Goal: Information Seeking & Learning: Learn about a topic

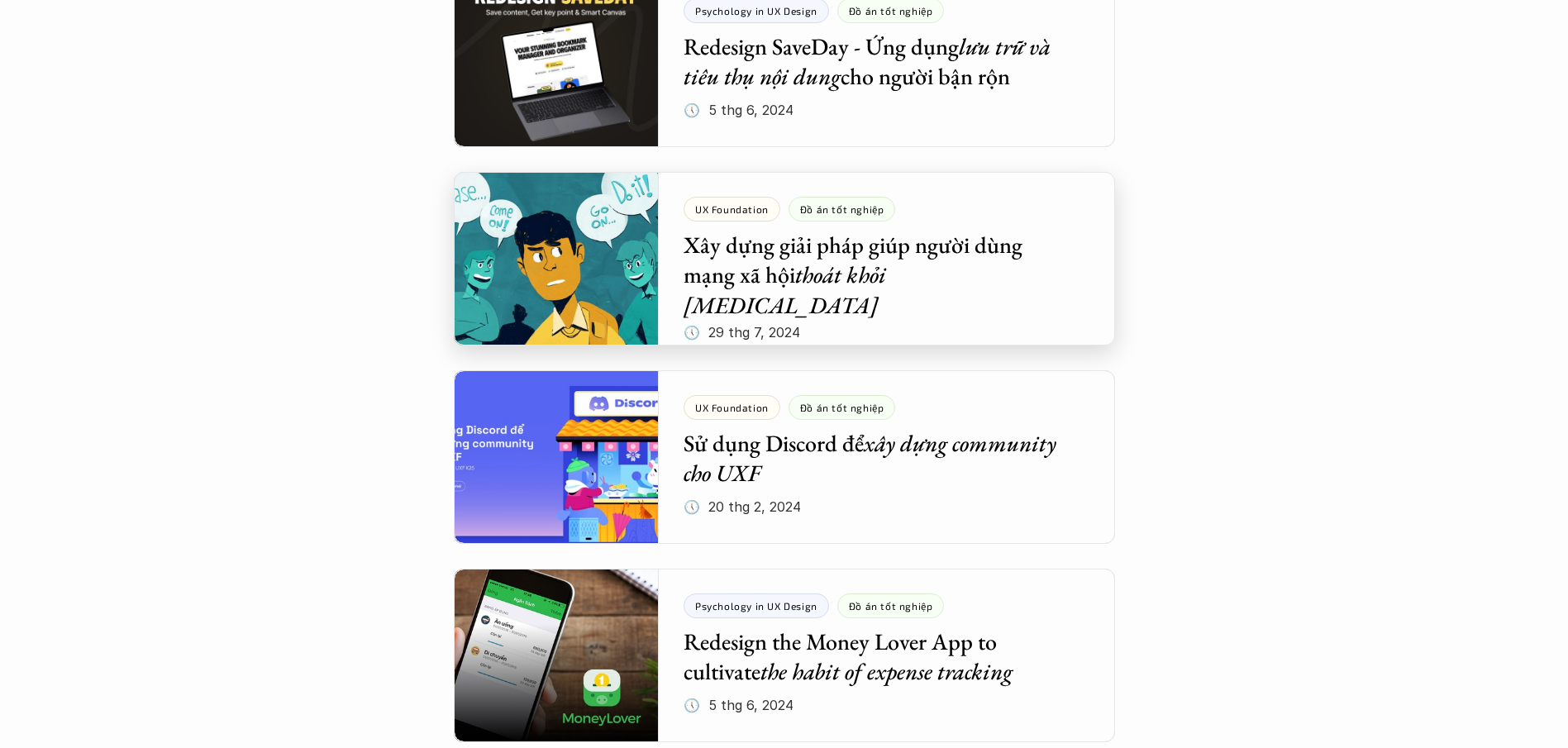
scroll to position [2053, 0]
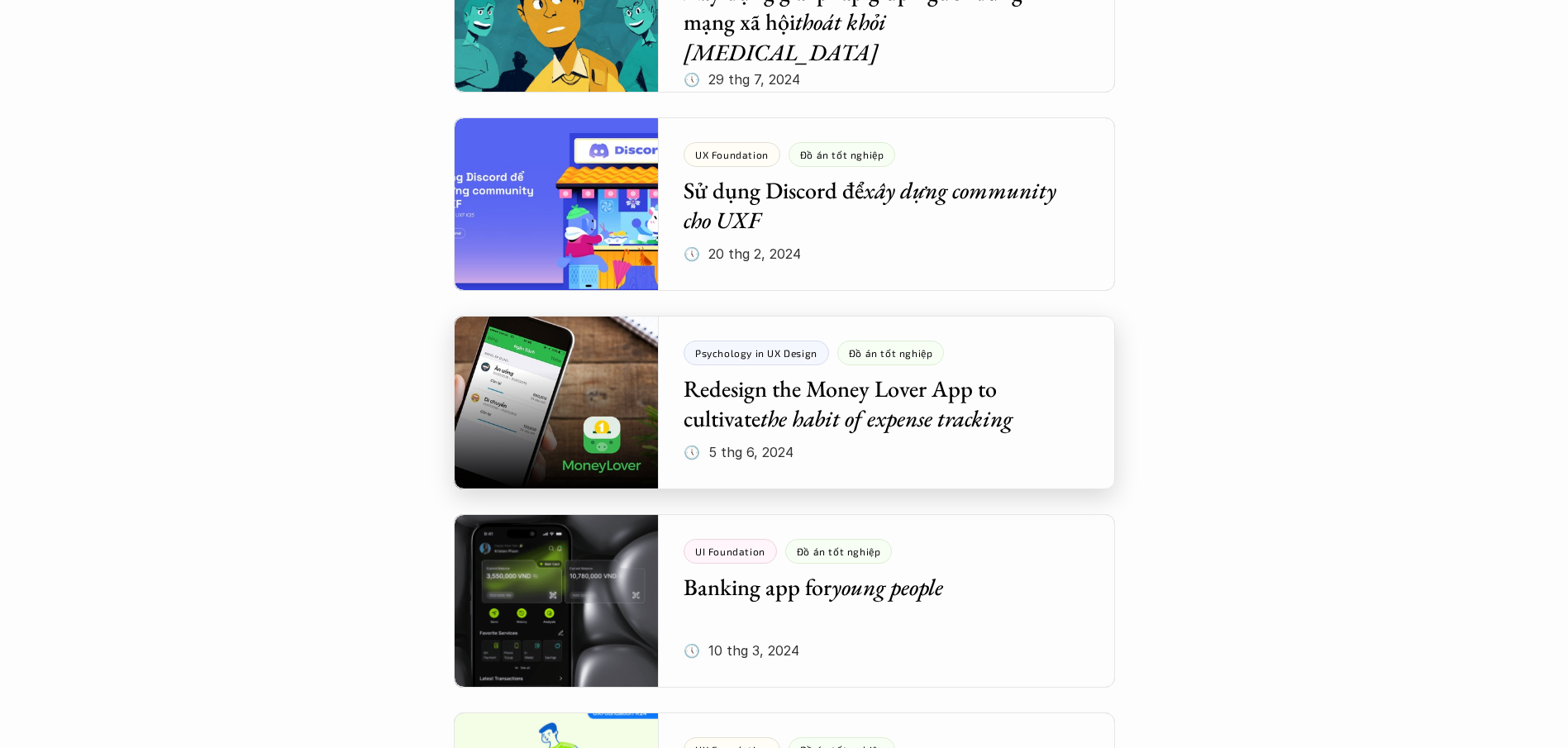
click at [601, 432] on div at bounding box center [785, 402] width 661 height 173
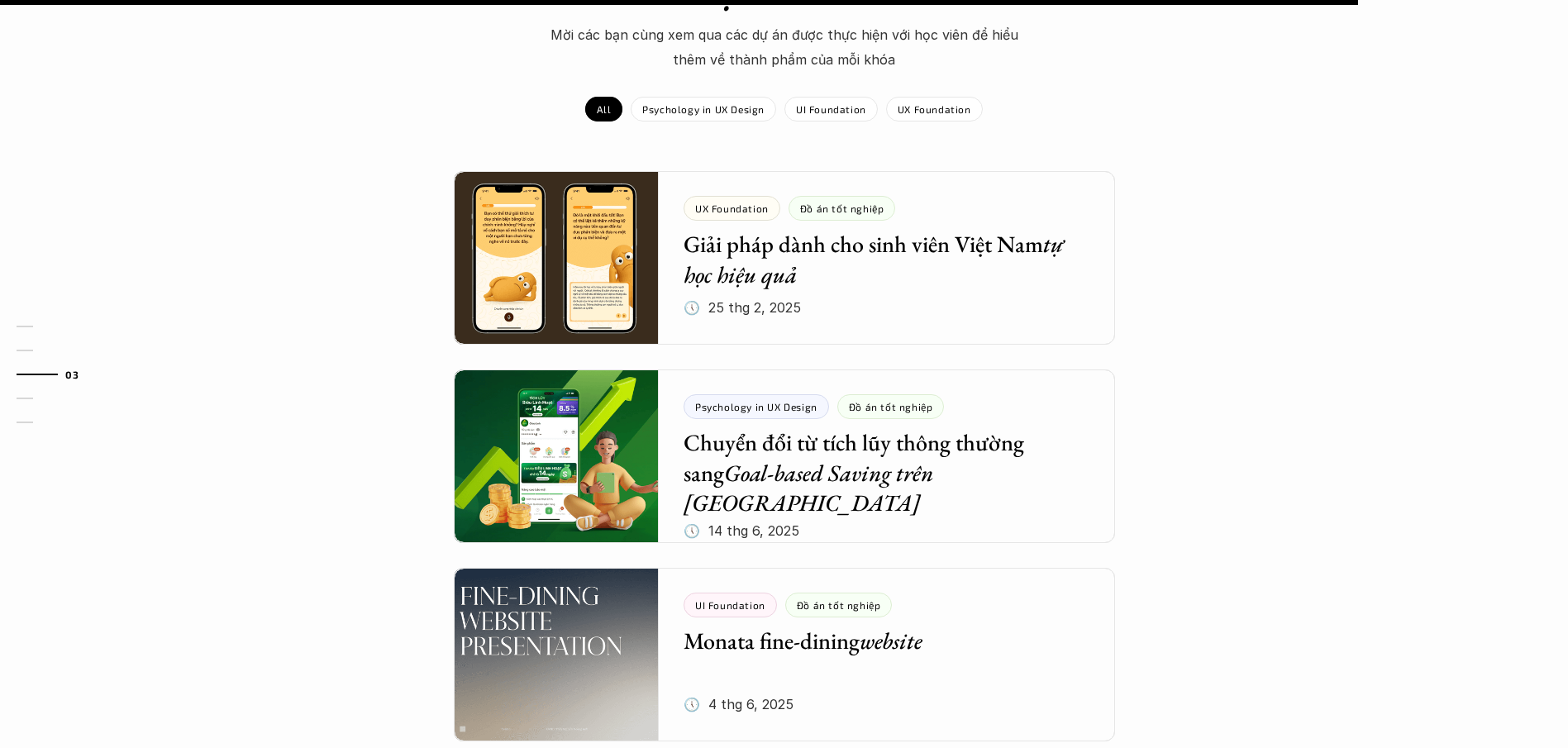
scroll to position [1907, 0]
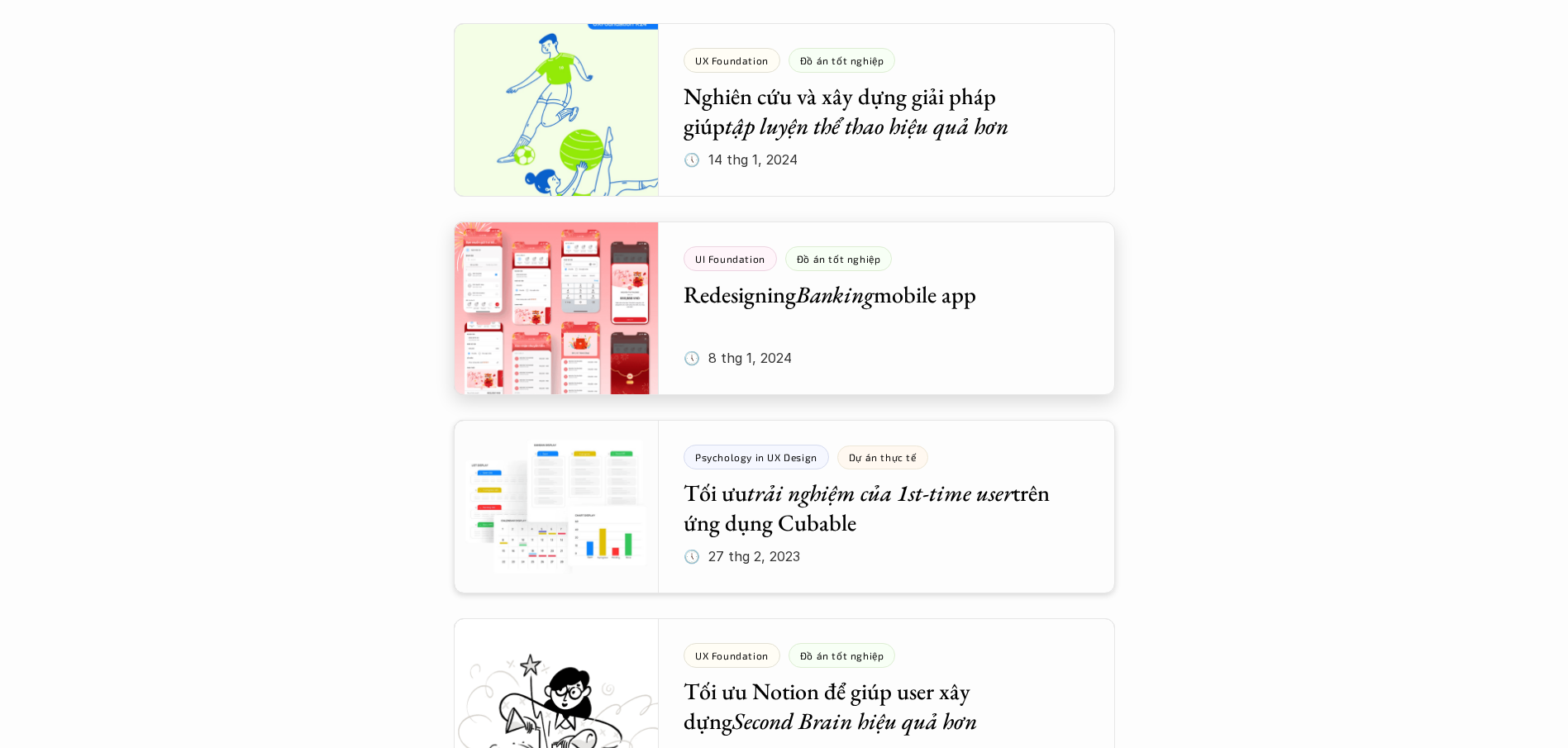
scroll to position [2832, 0]
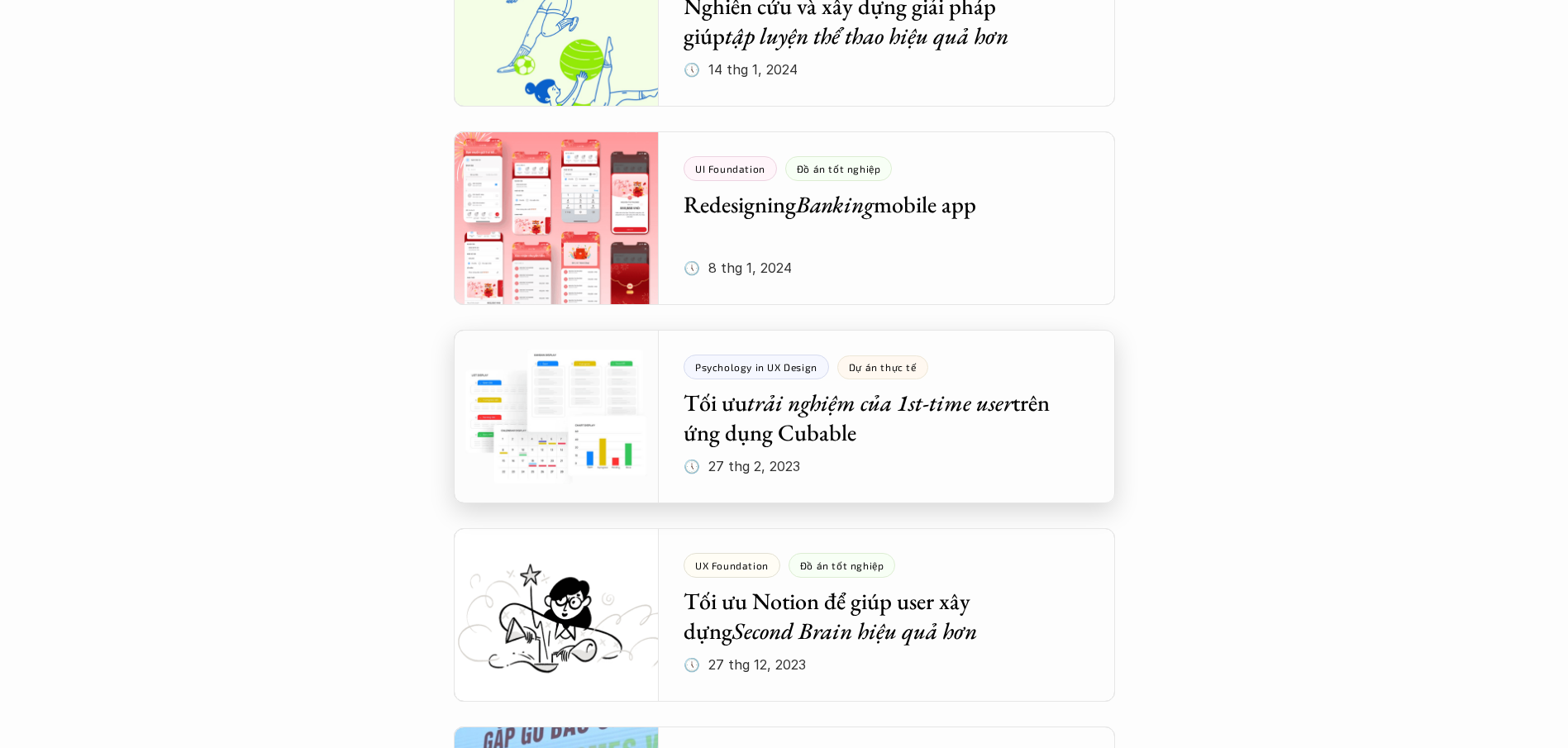
click at [819, 418] on div at bounding box center [785, 416] width 661 height 173
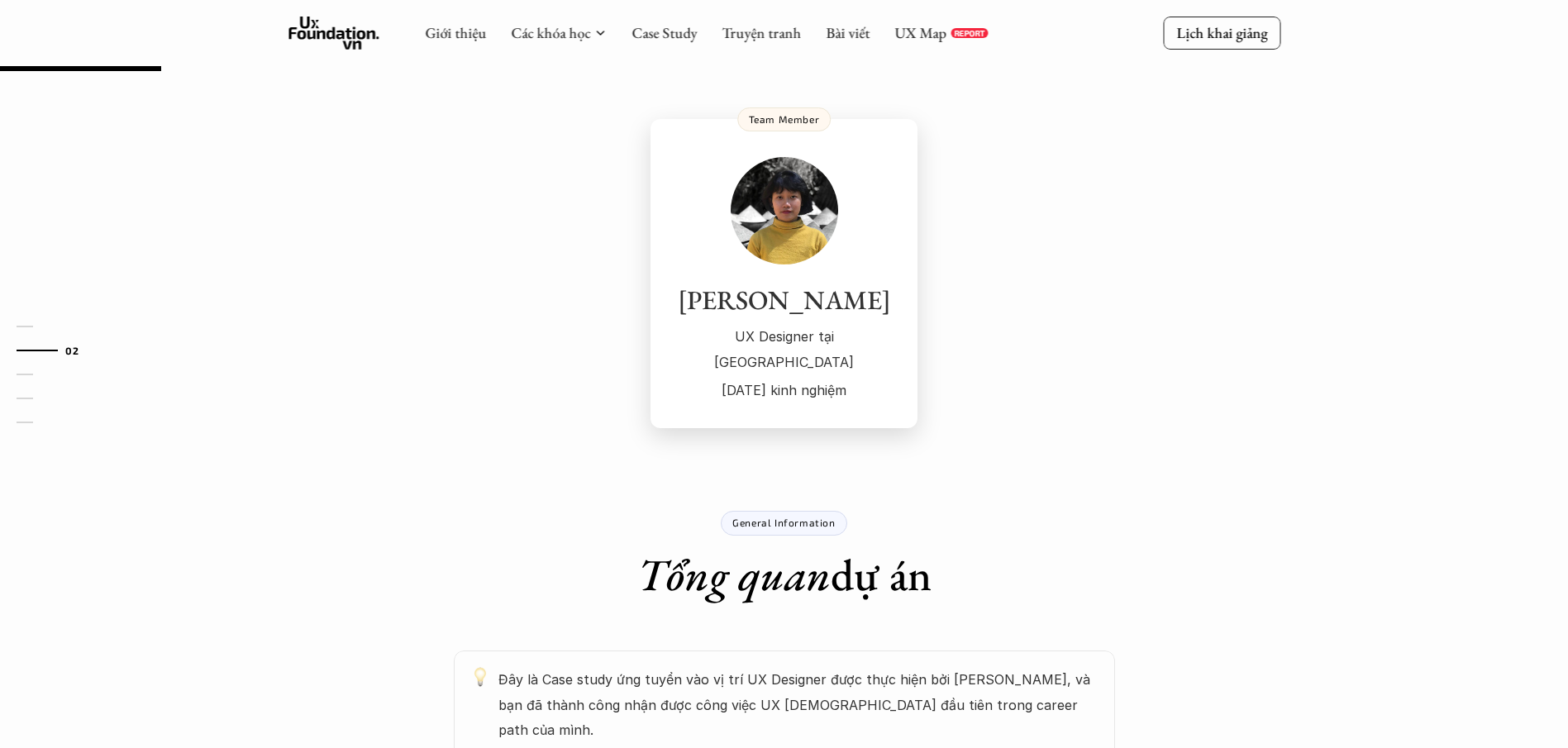
scroll to position [93, 0]
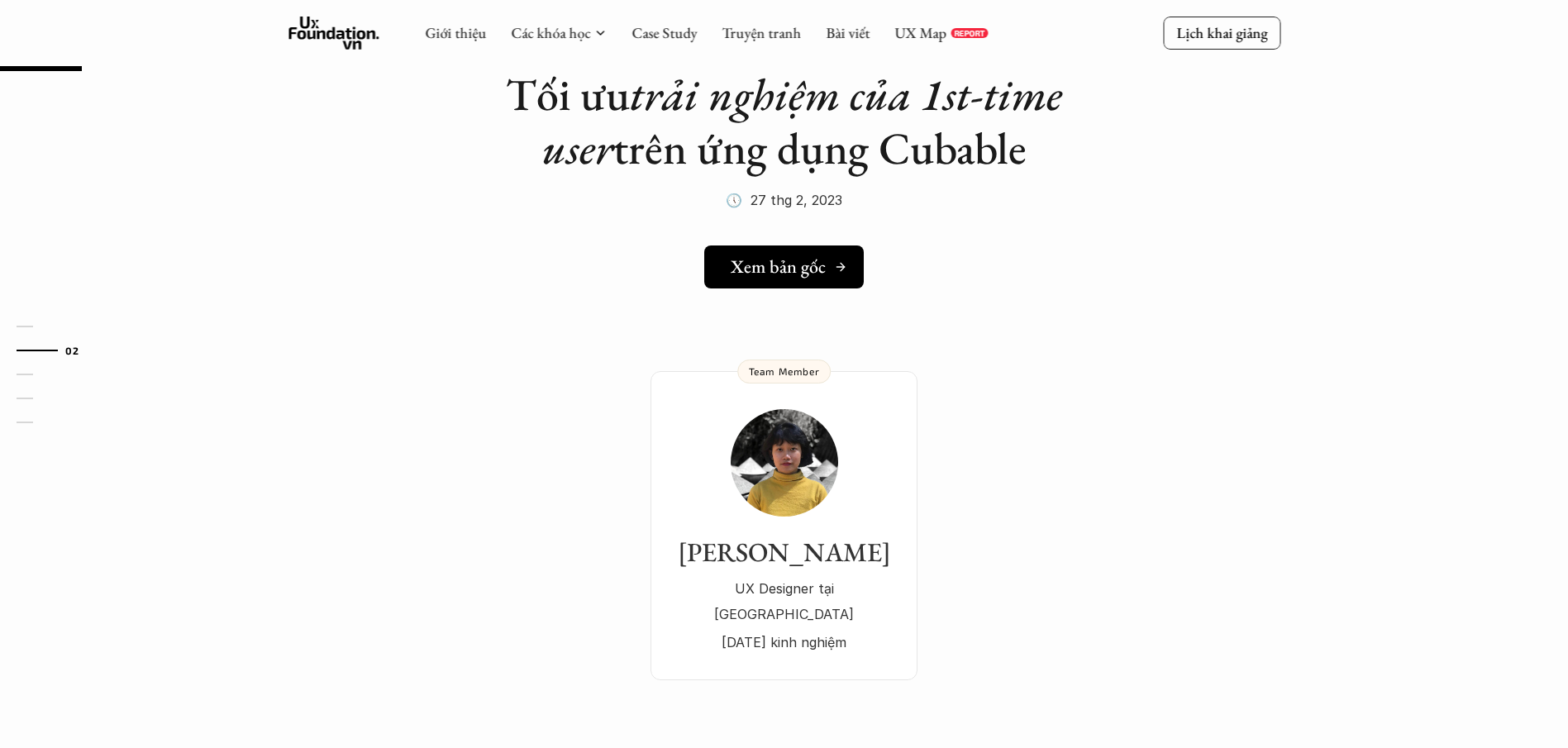
click at [811, 272] on h5 "Xem bản gốc" at bounding box center [778, 267] width 95 height 21
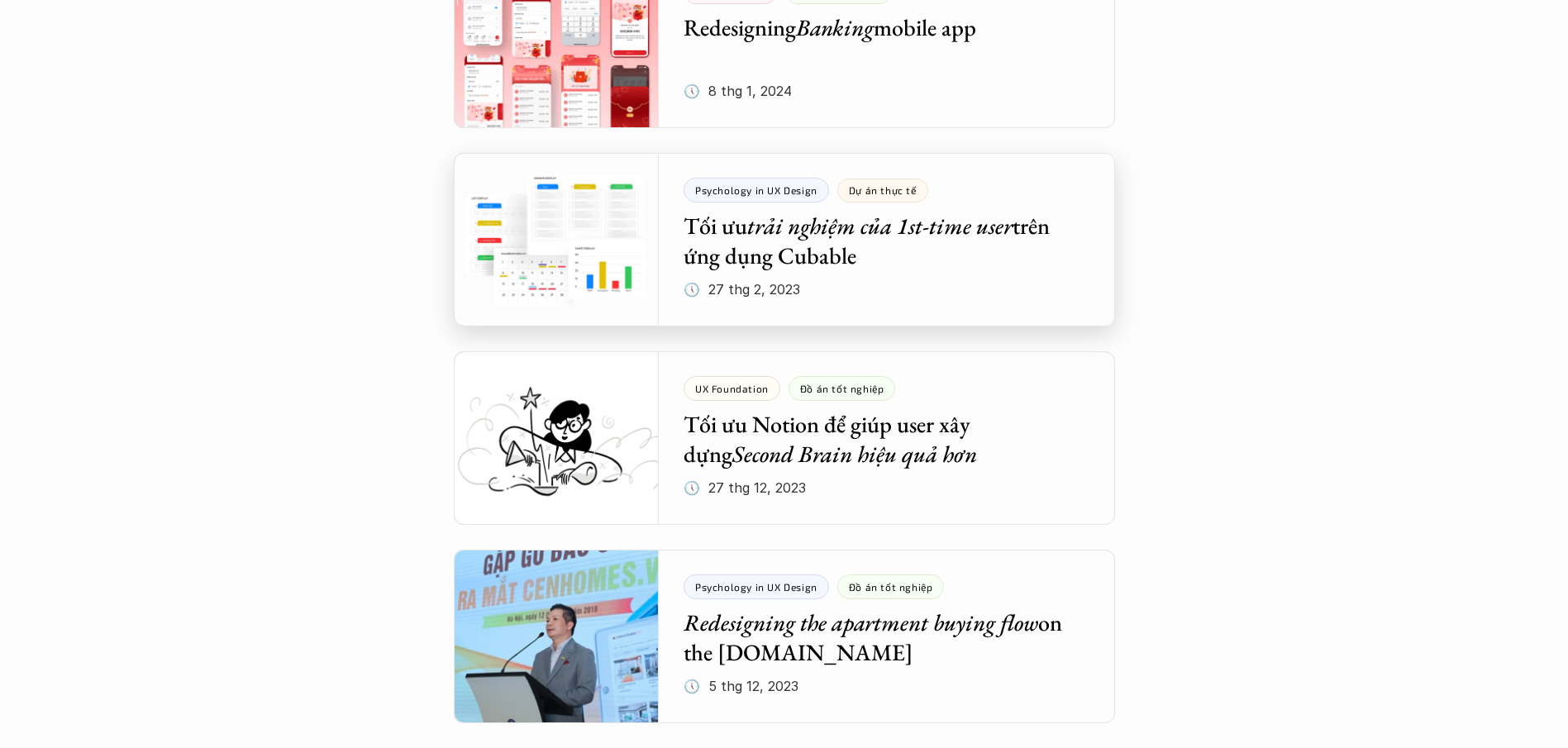
scroll to position [3115, 0]
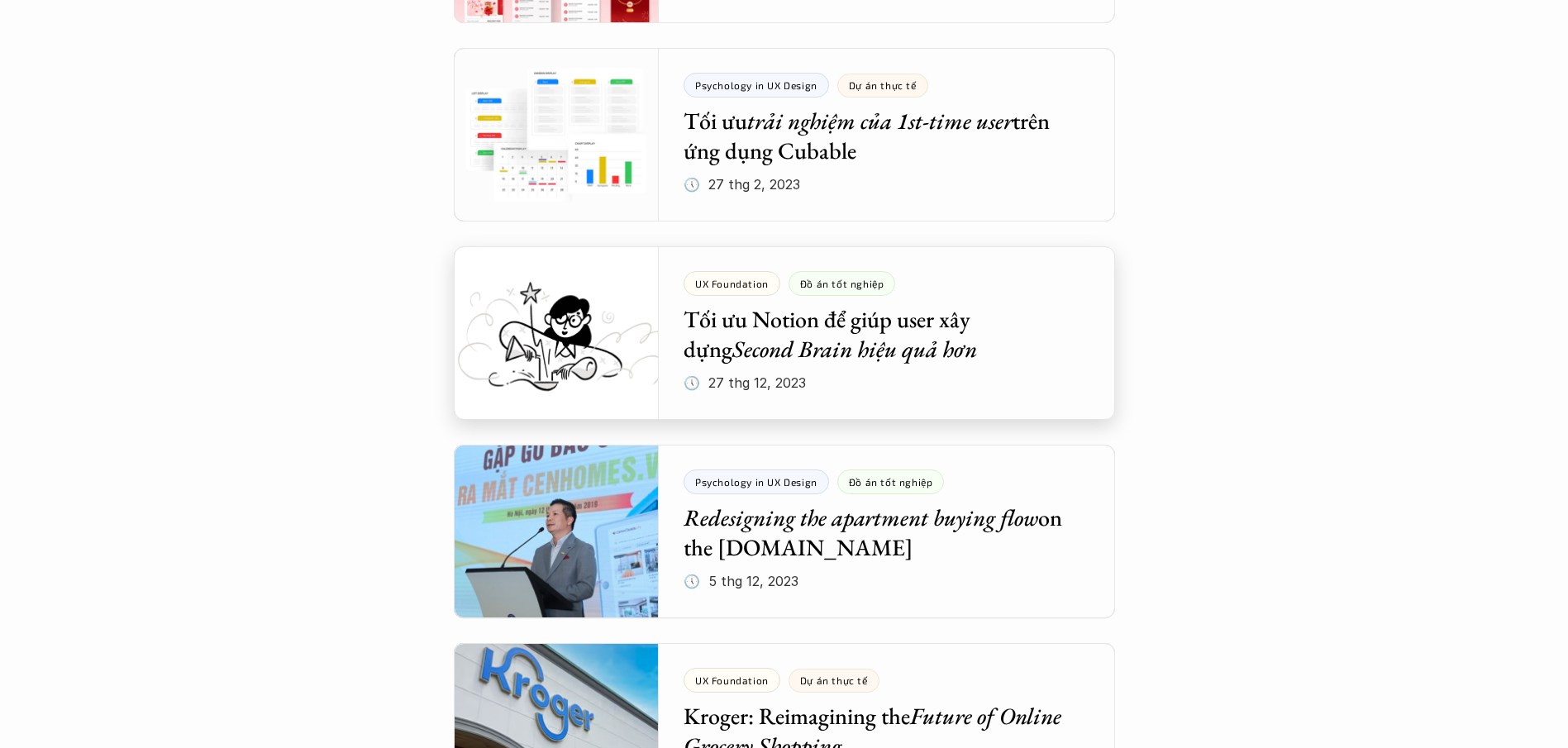
click at [888, 388] on div at bounding box center [785, 333] width 661 height 173
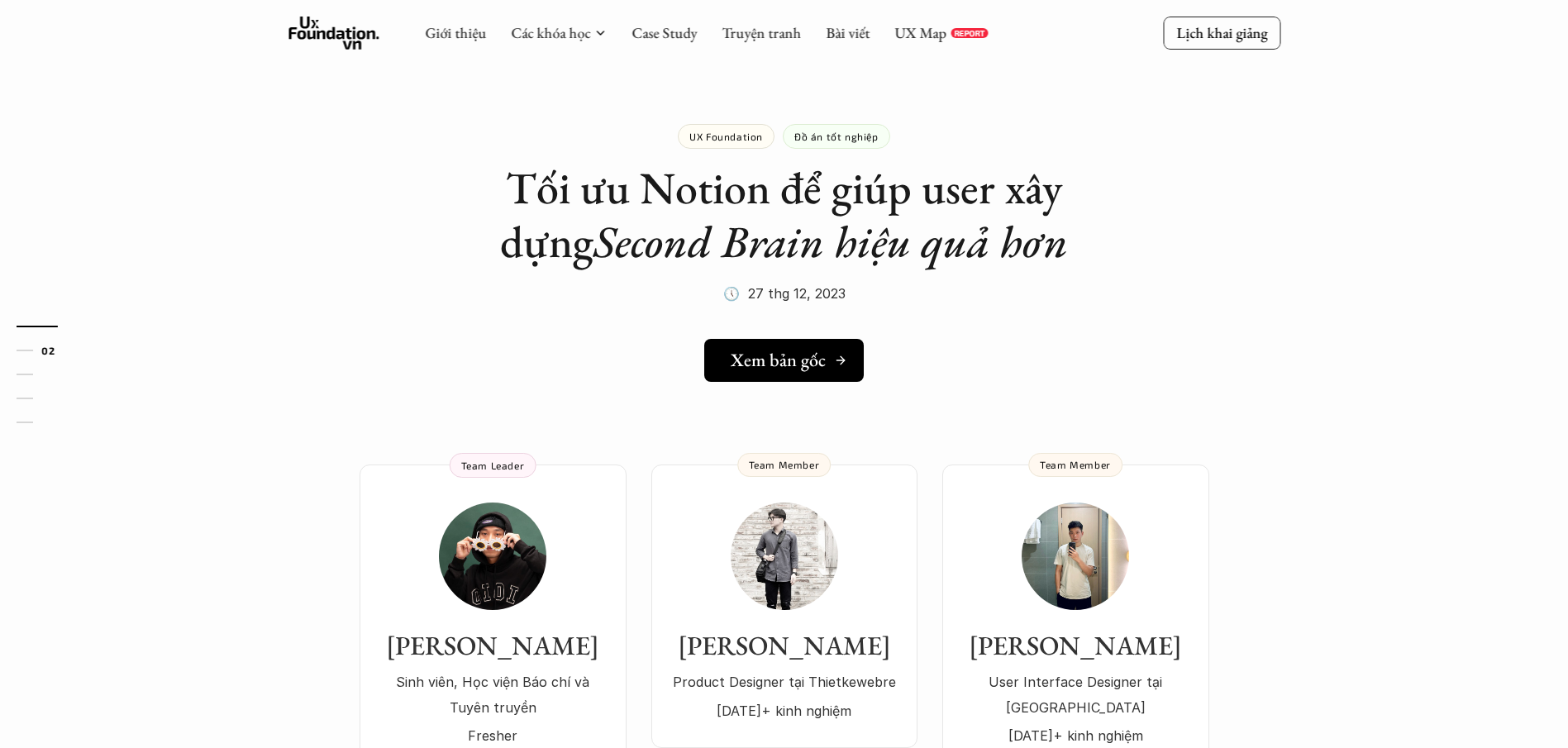
click at [817, 366] on h5 "Xem bản gốc" at bounding box center [778, 360] width 95 height 21
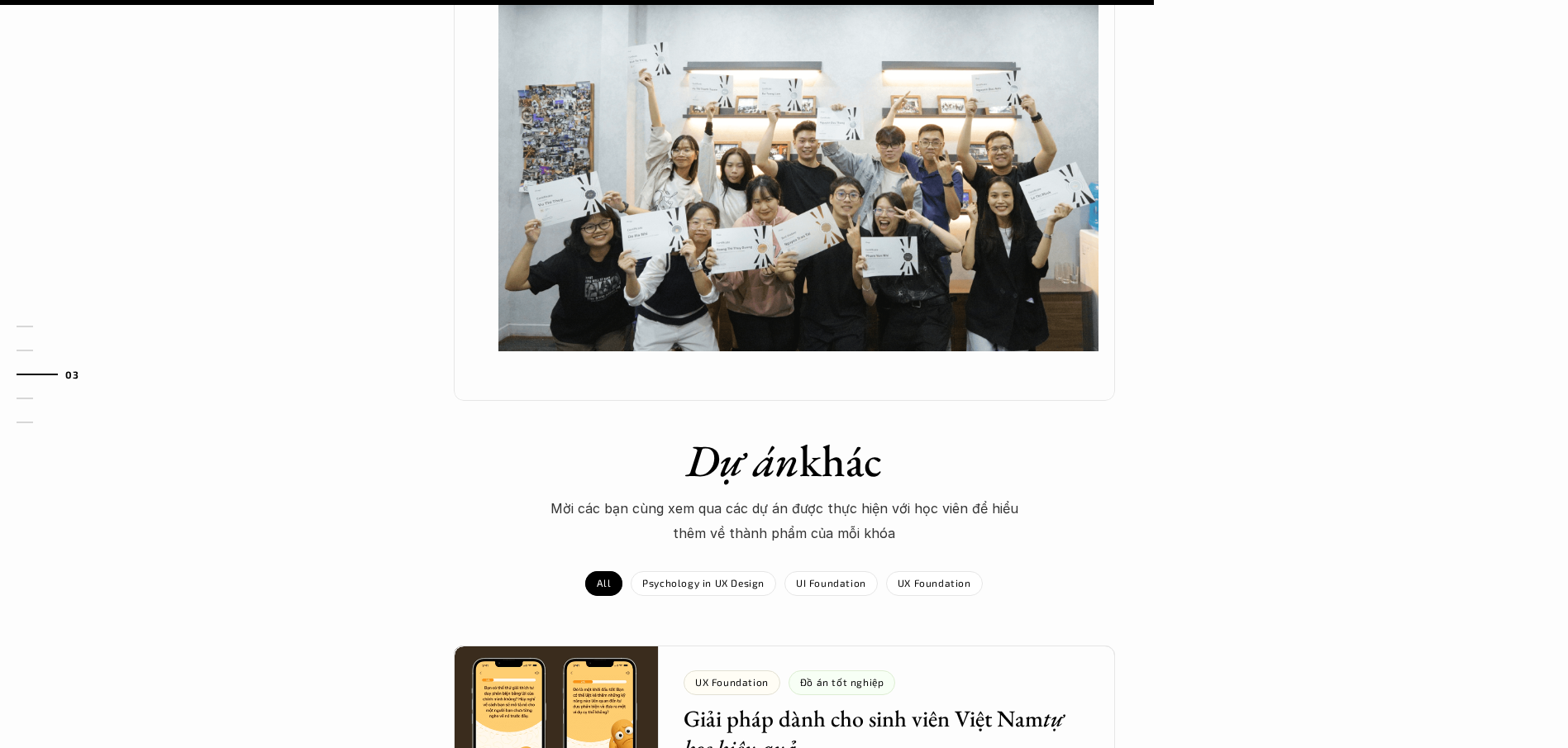
scroll to position [1933, 0]
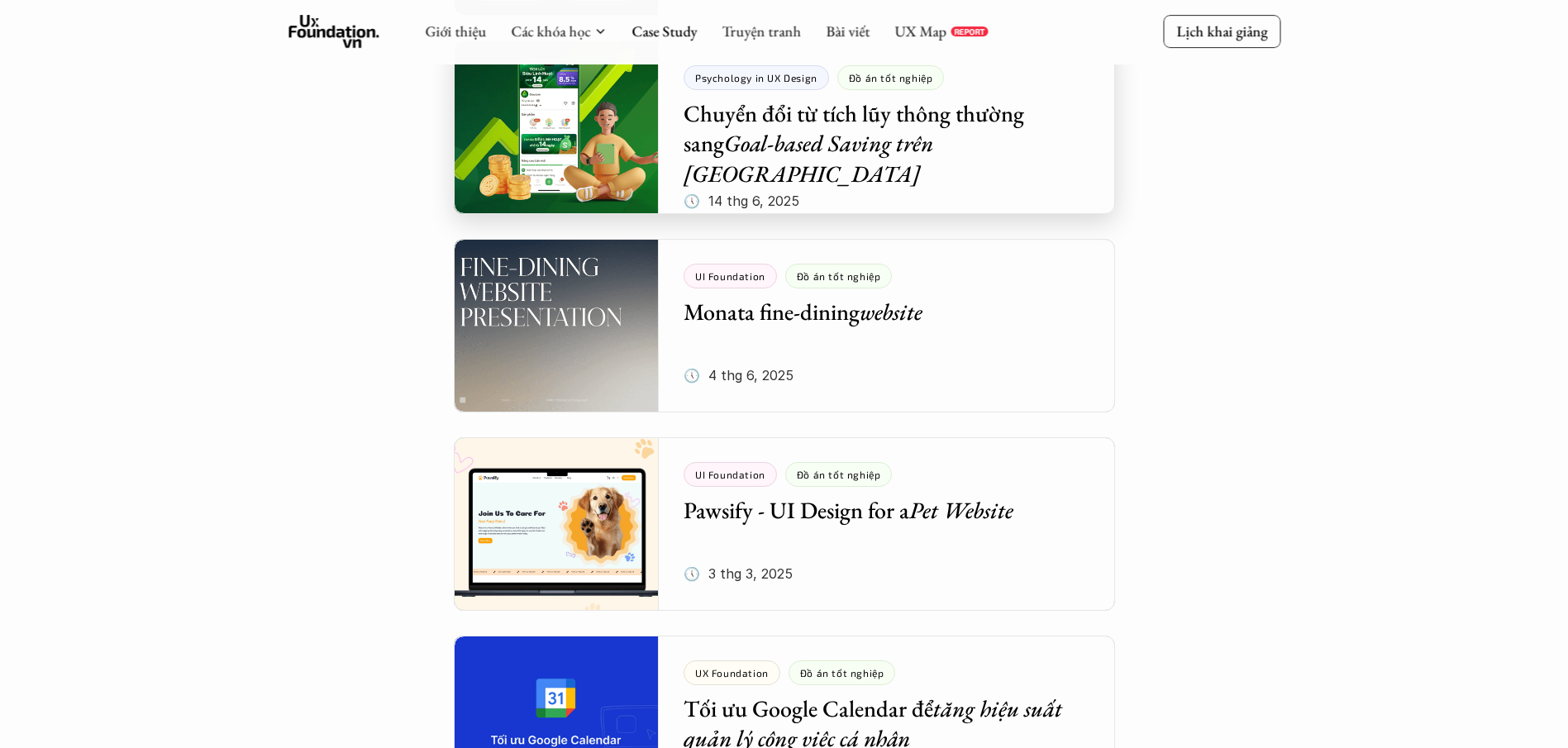
scroll to position [564, 0]
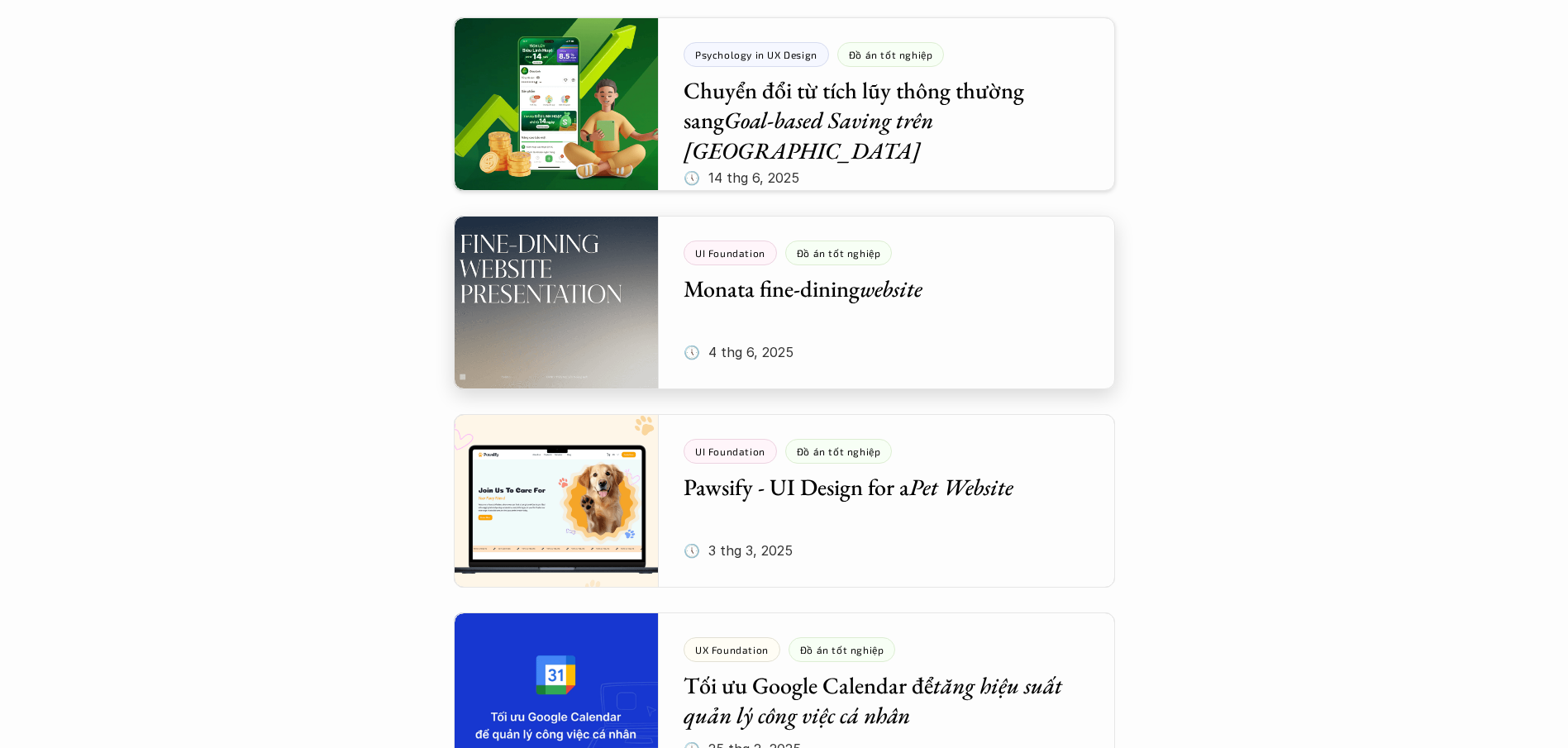
click at [968, 284] on div at bounding box center [785, 302] width 661 height 173
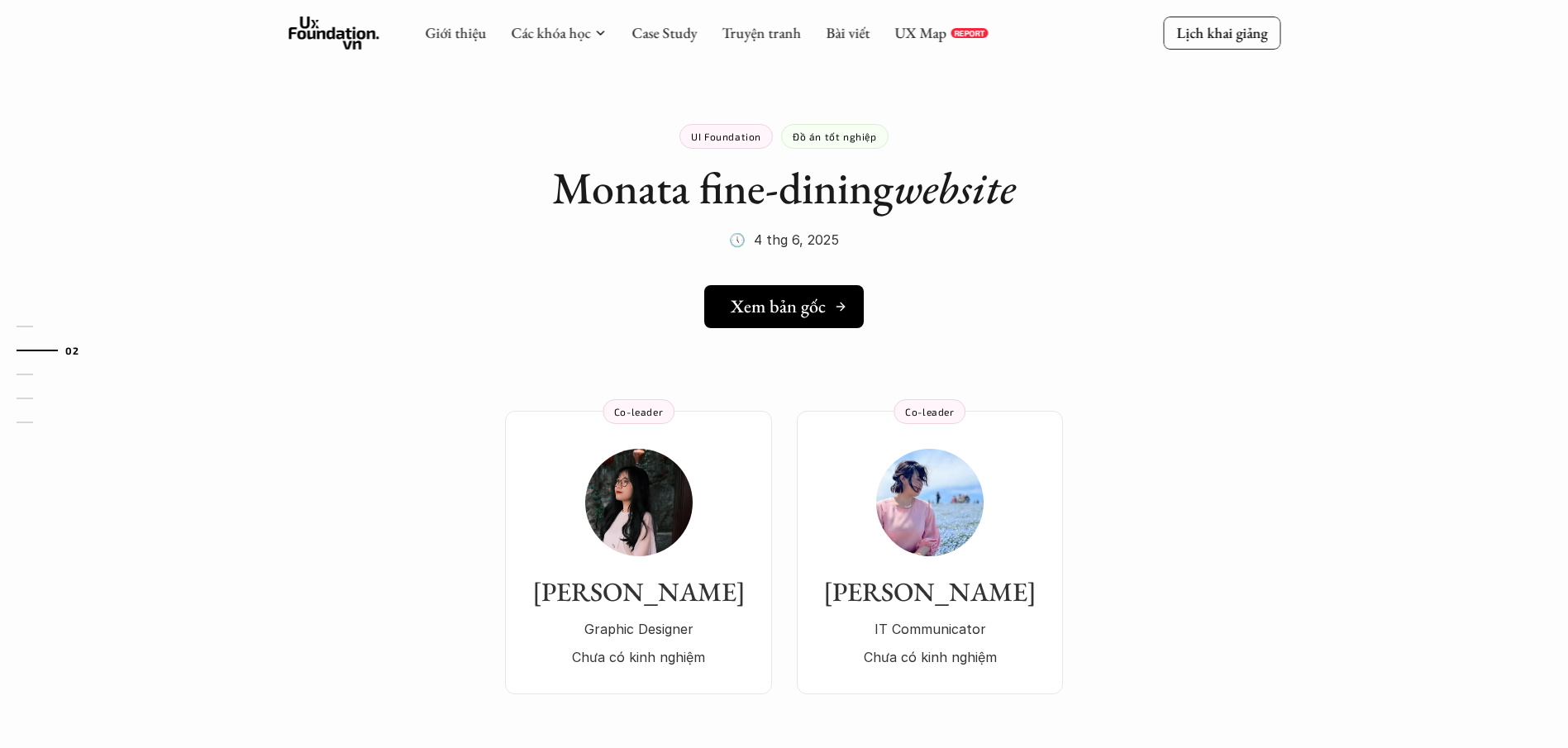
click at [825, 316] on h5 "Xem bản gốc" at bounding box center [778, 306] width 95 height 21
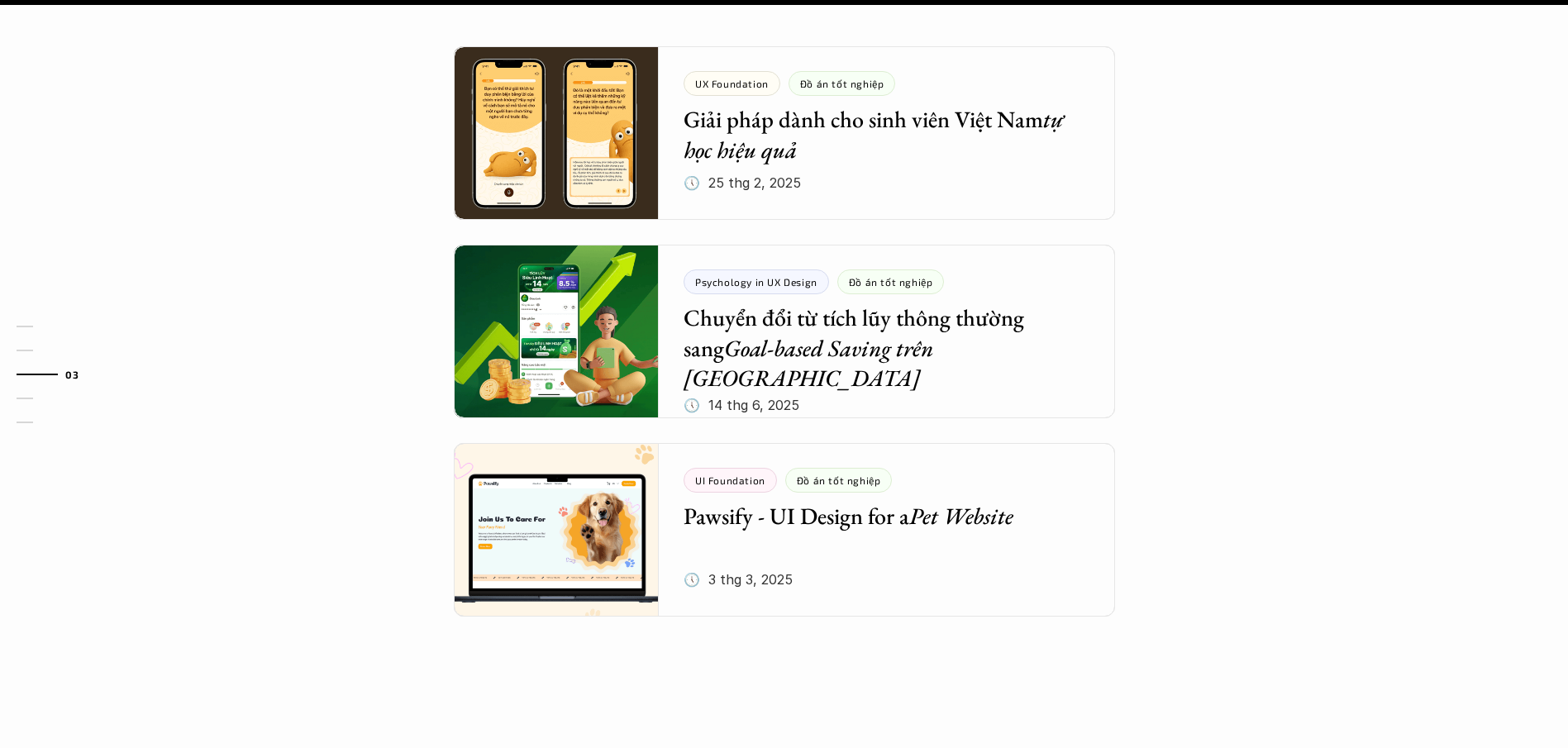
scroll to position [1757, 0]
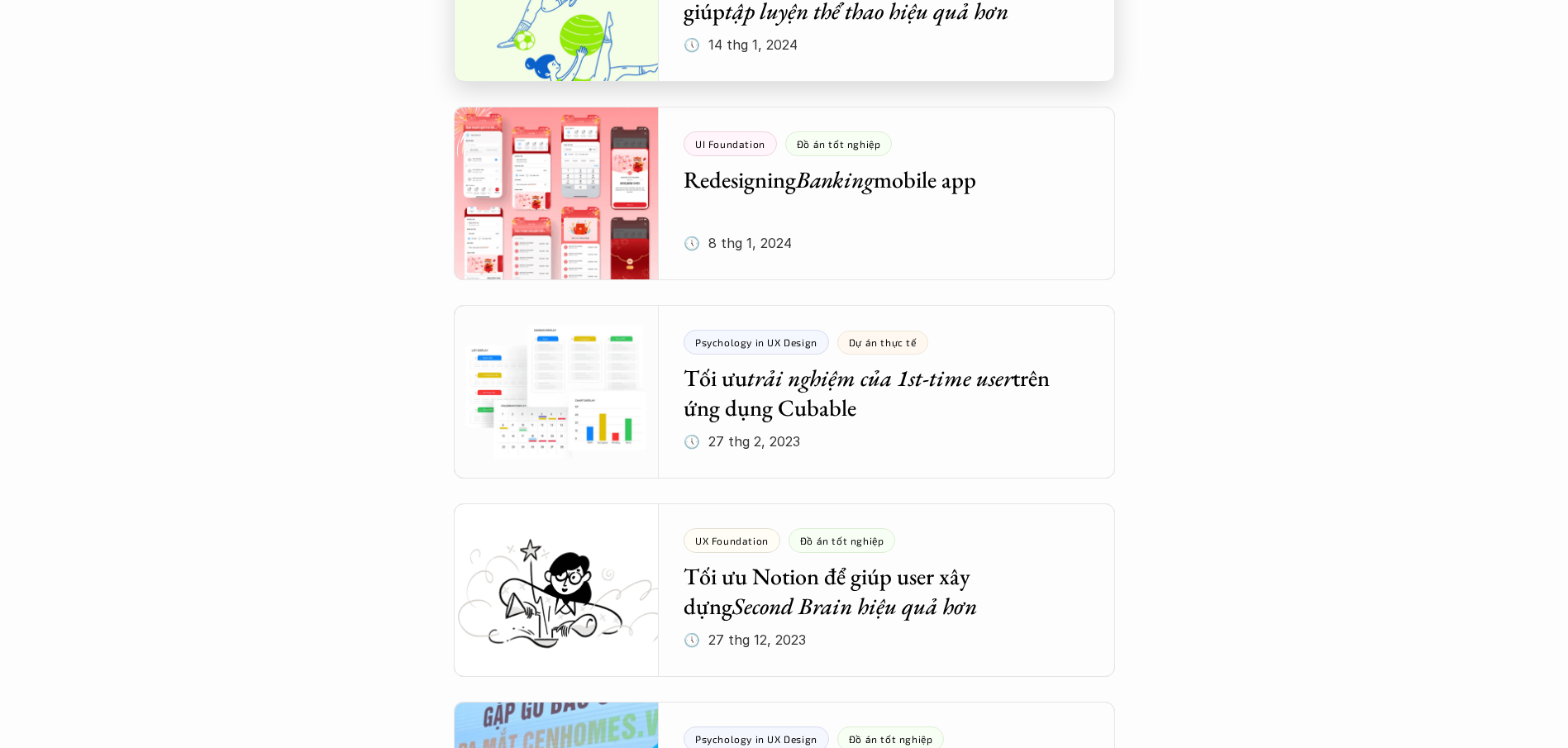
scroll to position [3113, 0]
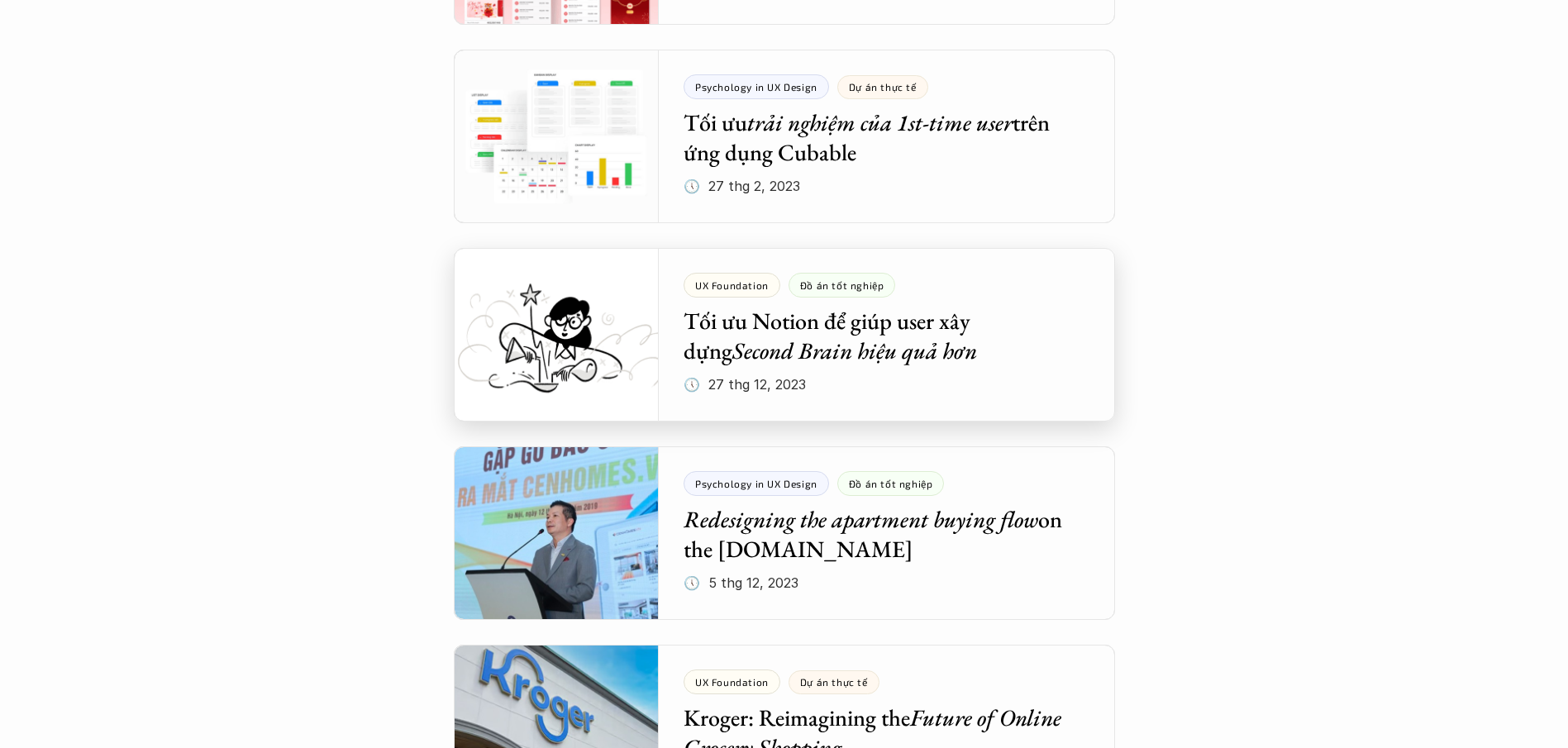
click at [978, 322] on div at bounding box center [785, 334] width 661 height 173
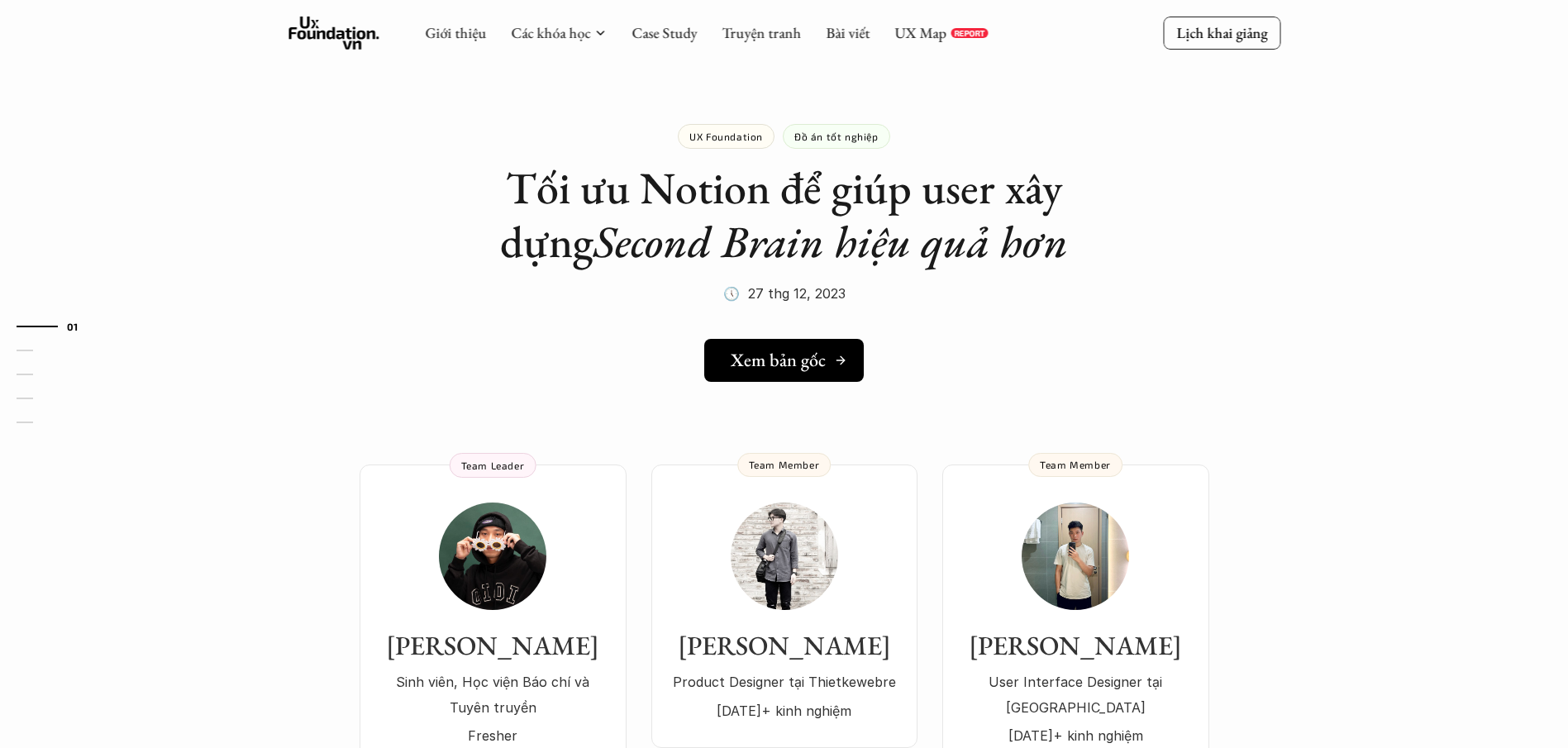
click at [803, 358] on h5 "Xem bản gốc" at bounding box center [778, 360] width 95 height 21
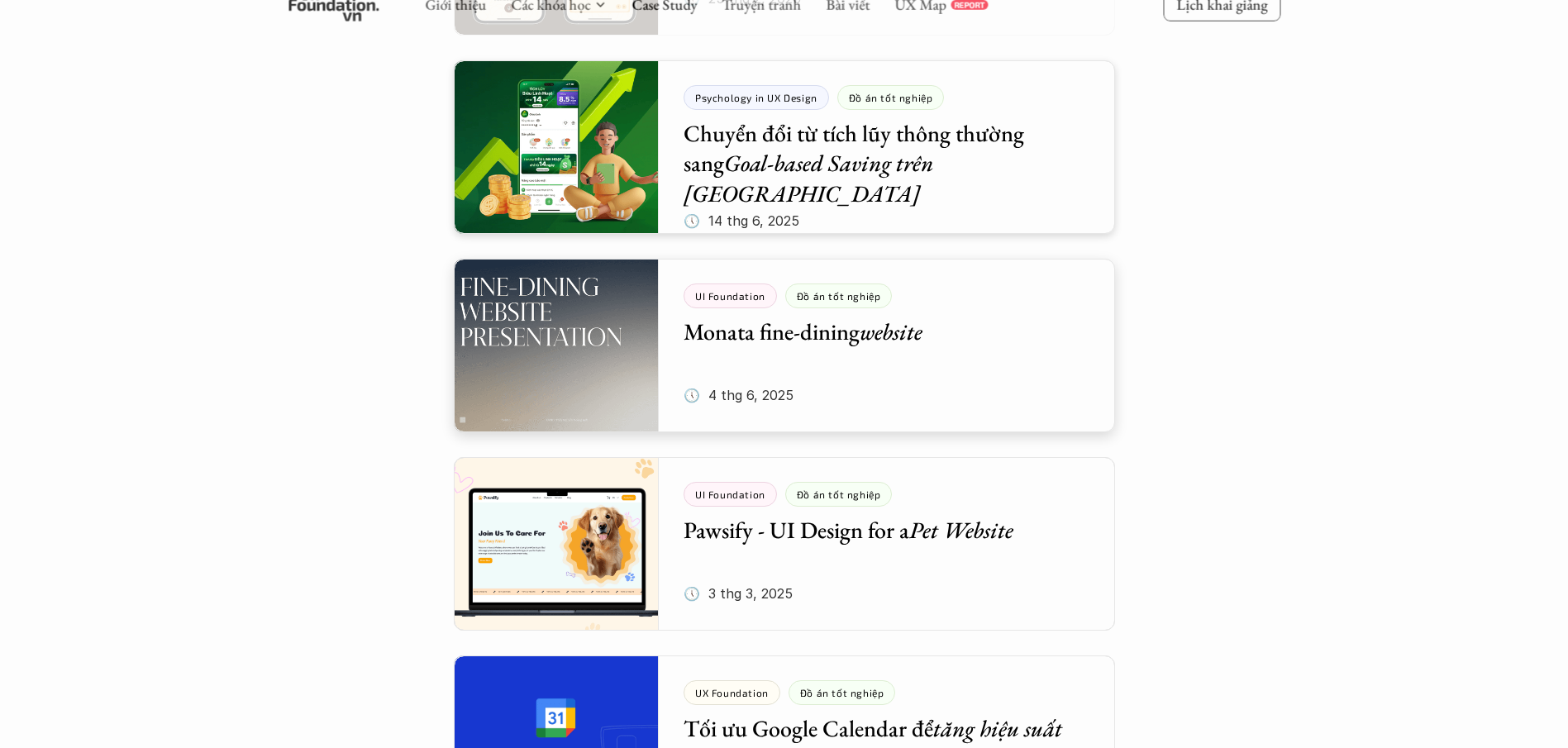
scroll to position [706, 0]
